Goal: Transaction & Acquisition: Purchase product/service

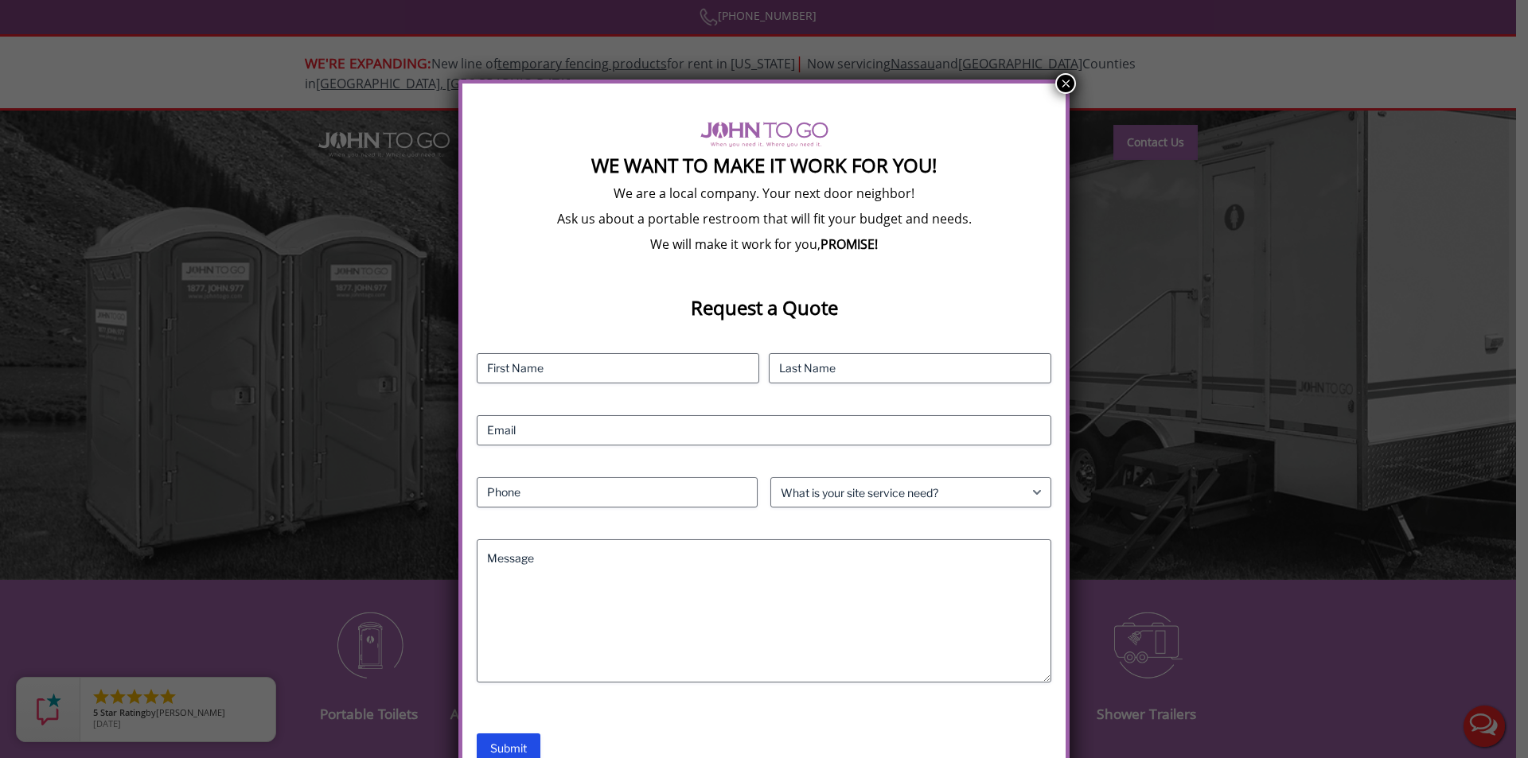
click at [1060, 79] on button "×" at bounding box center [1065, 83] width 21 height 21
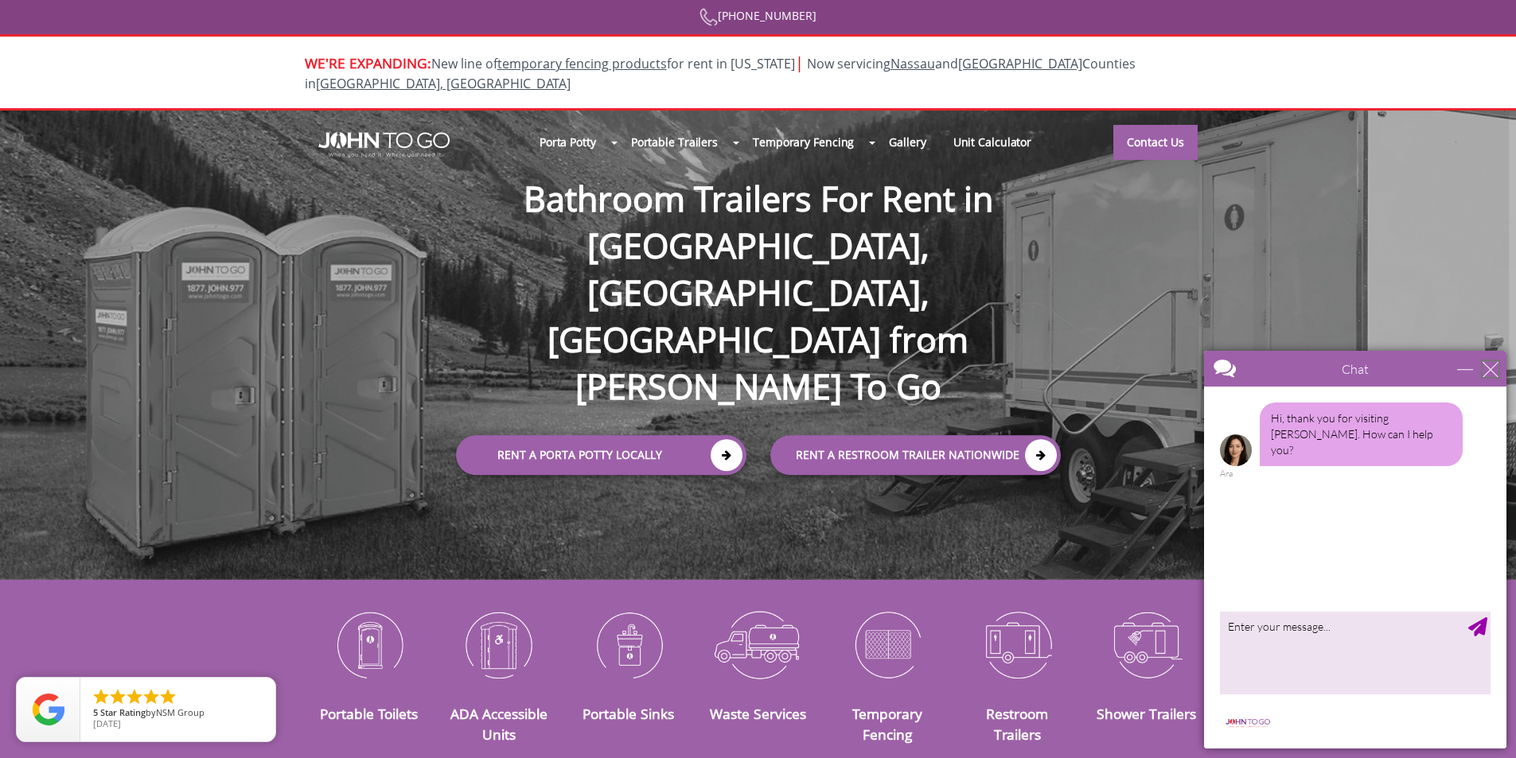
click at [1488, 367] on div "close" at bounding box center [1491, 369] width 16 height 16
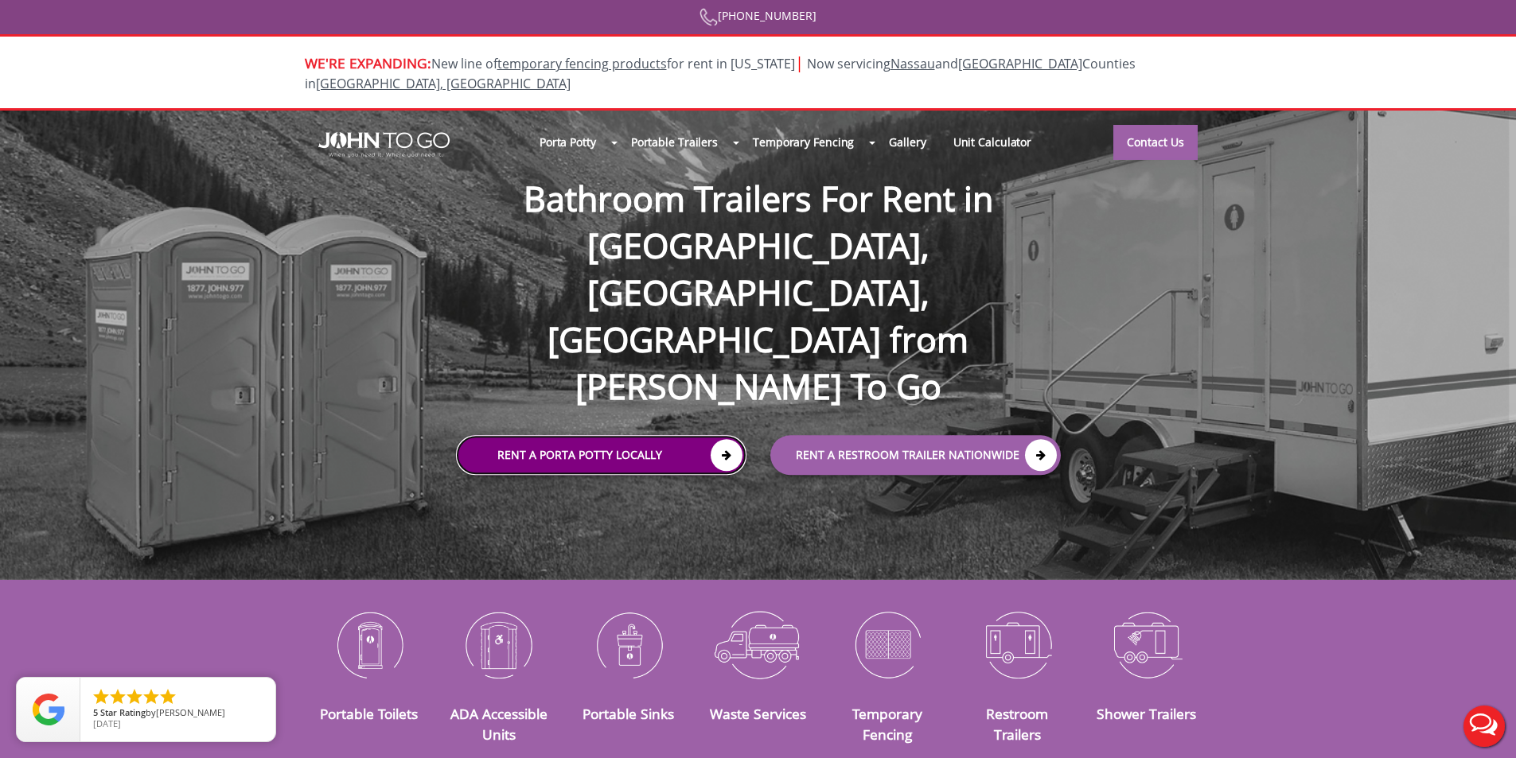
click at [554, 436] on link "Rent a Porta Potty Locally" at bounding box center [601, 456] width 290 height 40
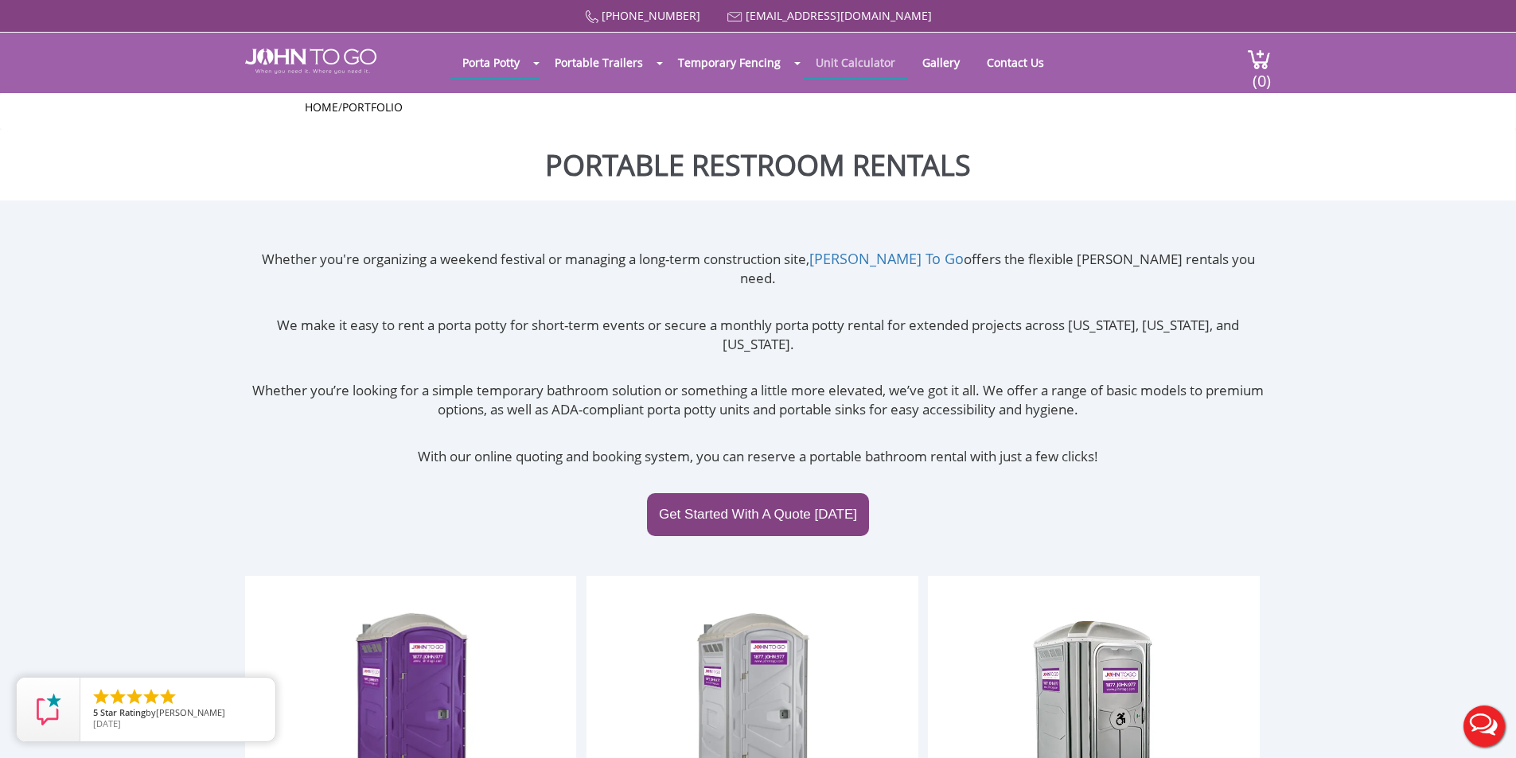
click at [840, 61] on link "Unit Calculator" at bounding box center [855, 62] width 103 height 31
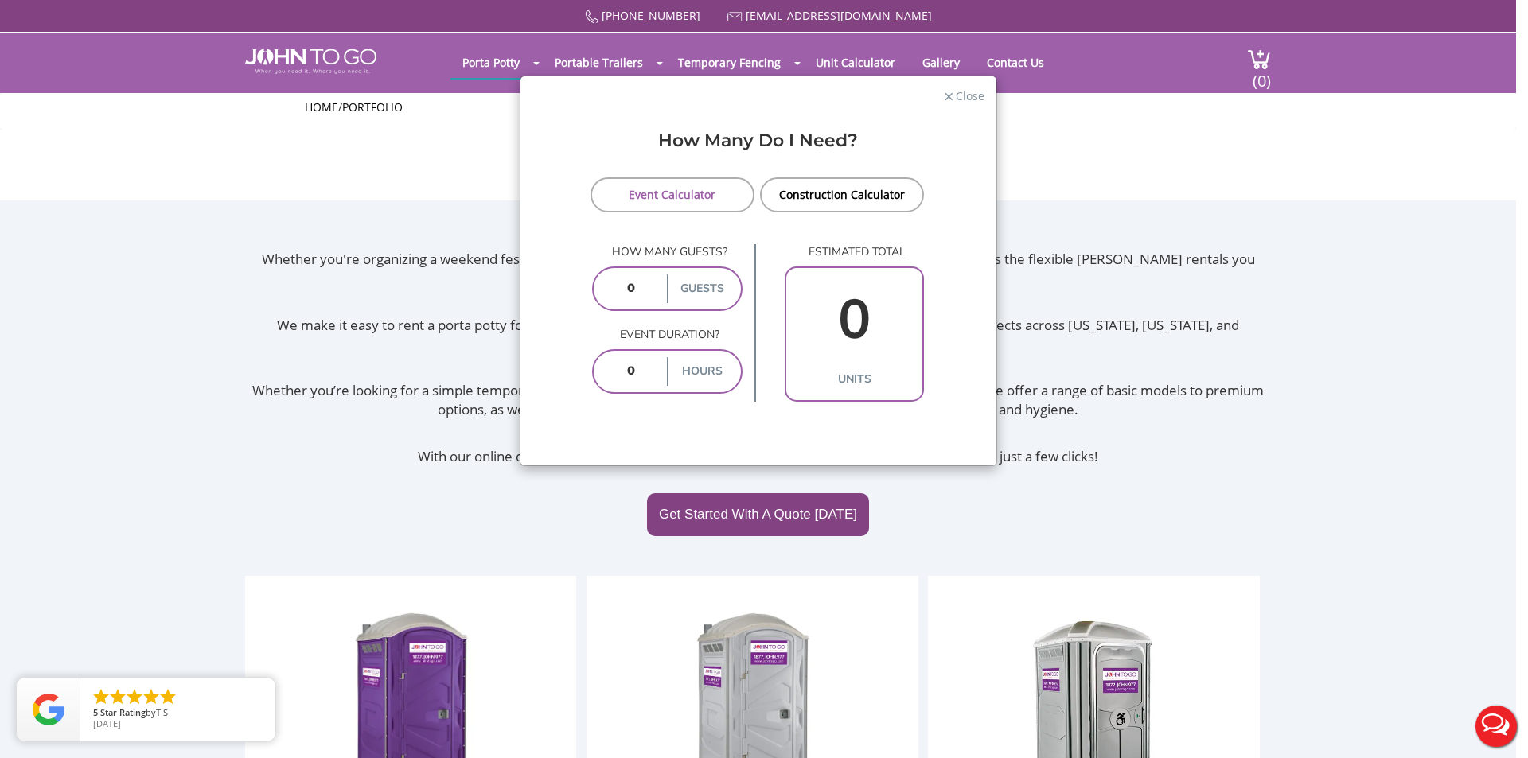
click at [967, 96] on span "Close" at bounding box center [969, 94] width 30 height 15
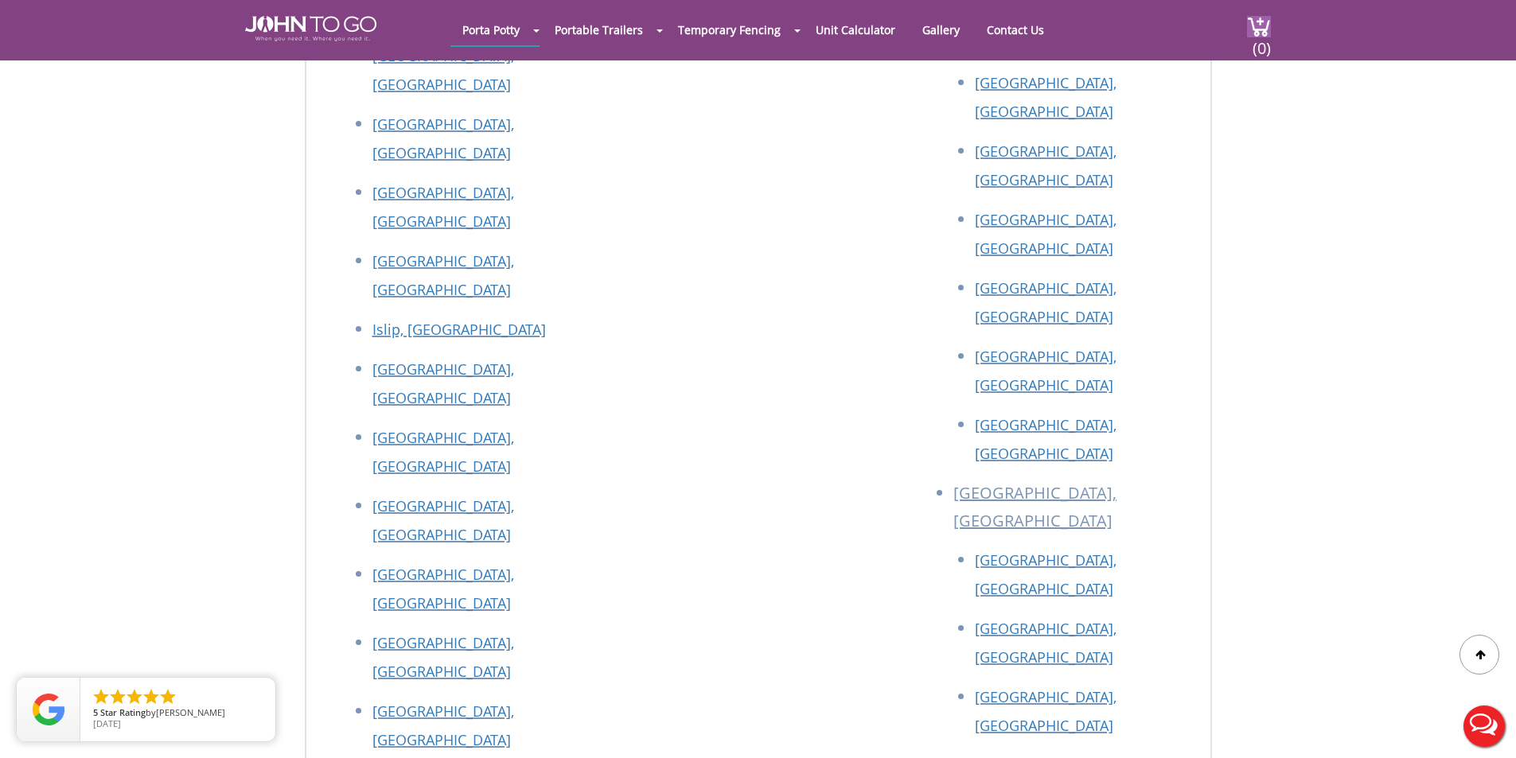
scroll to position [7866, 0]
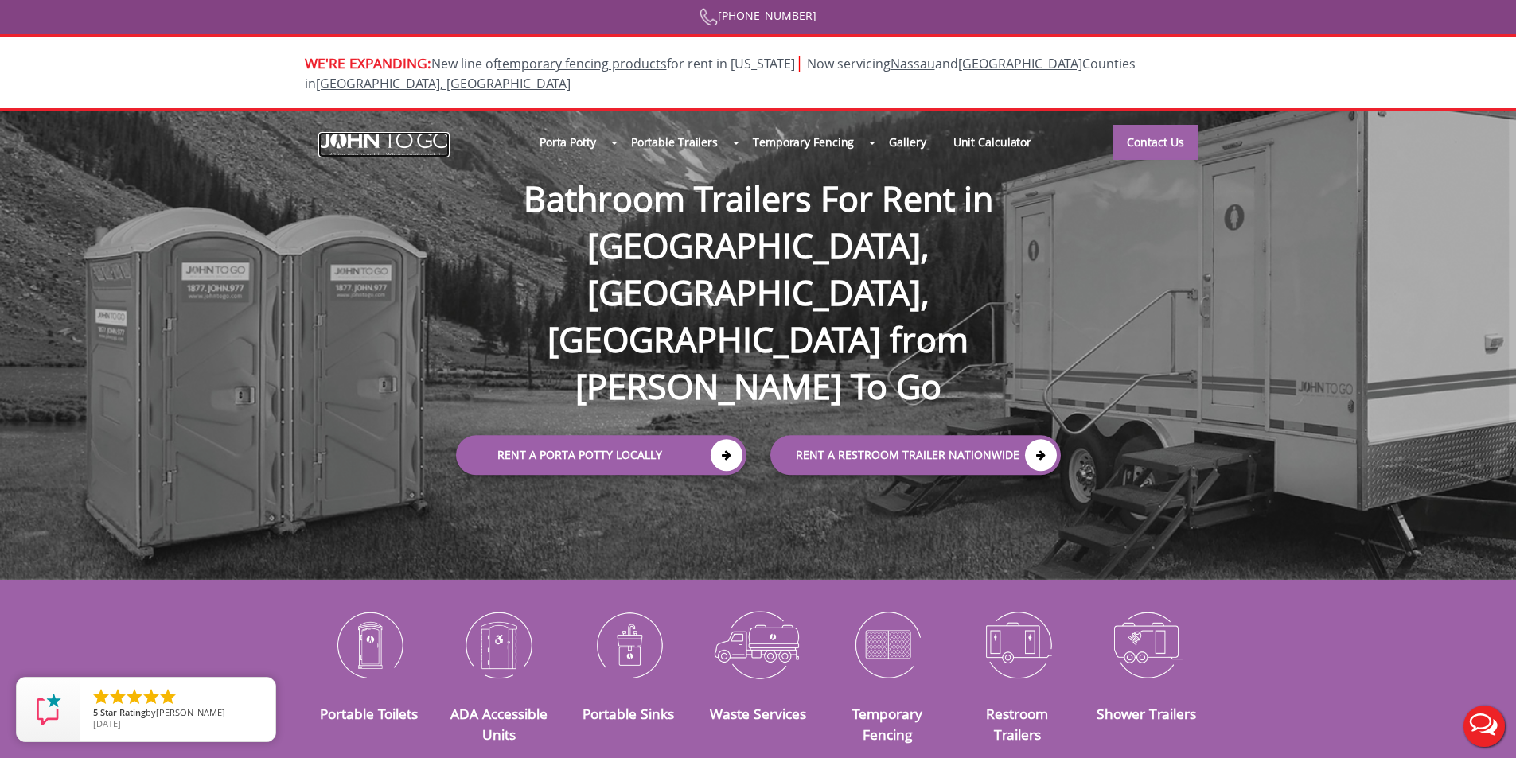
click at [380, 132] on img at bounding box center [383, 144] width 131 height 25
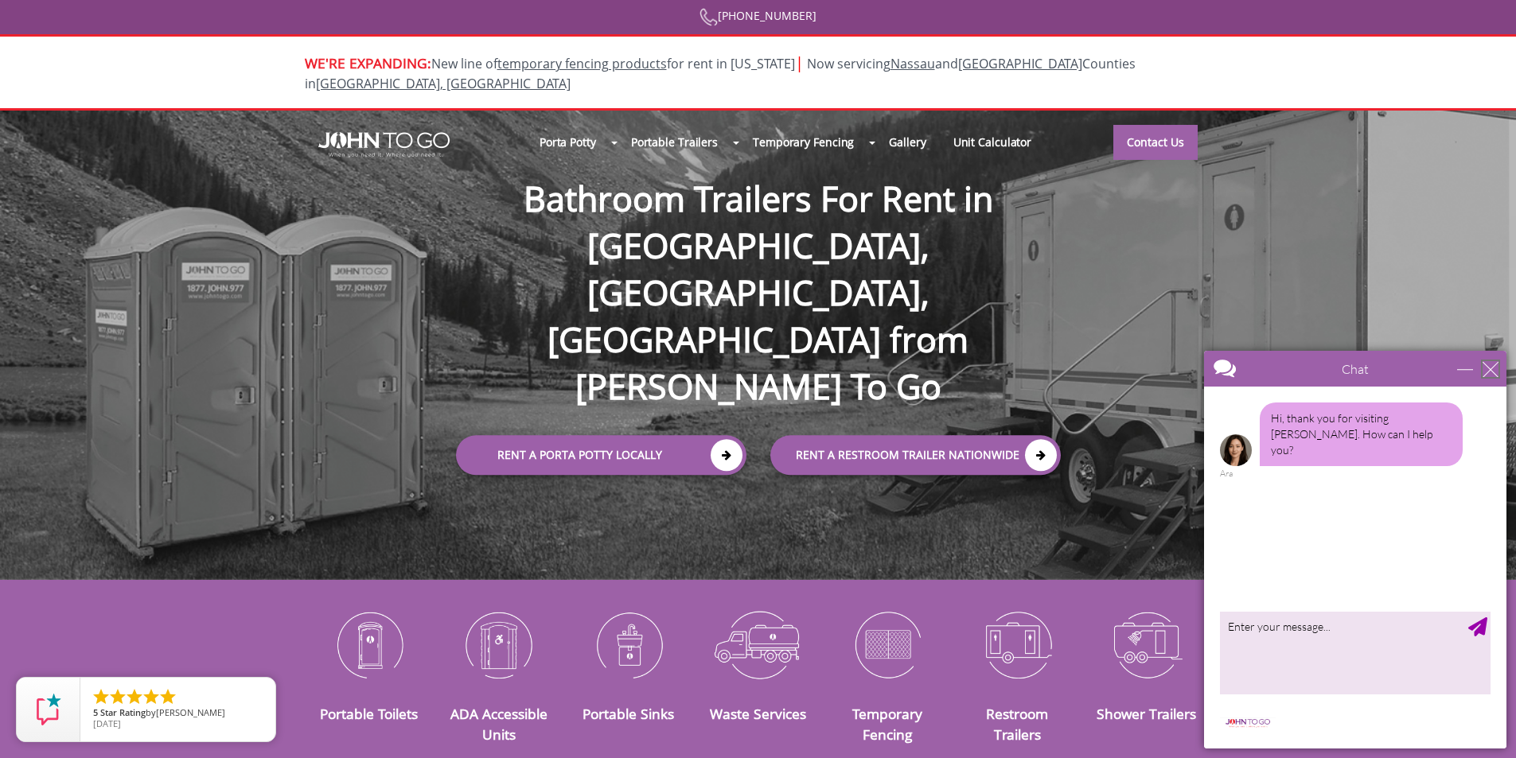
click at [1489, 365] on div "close" at bounding box center [1491, 369] width 16 height 16
